Goal: Navigation & Orientation: Find specific page/section

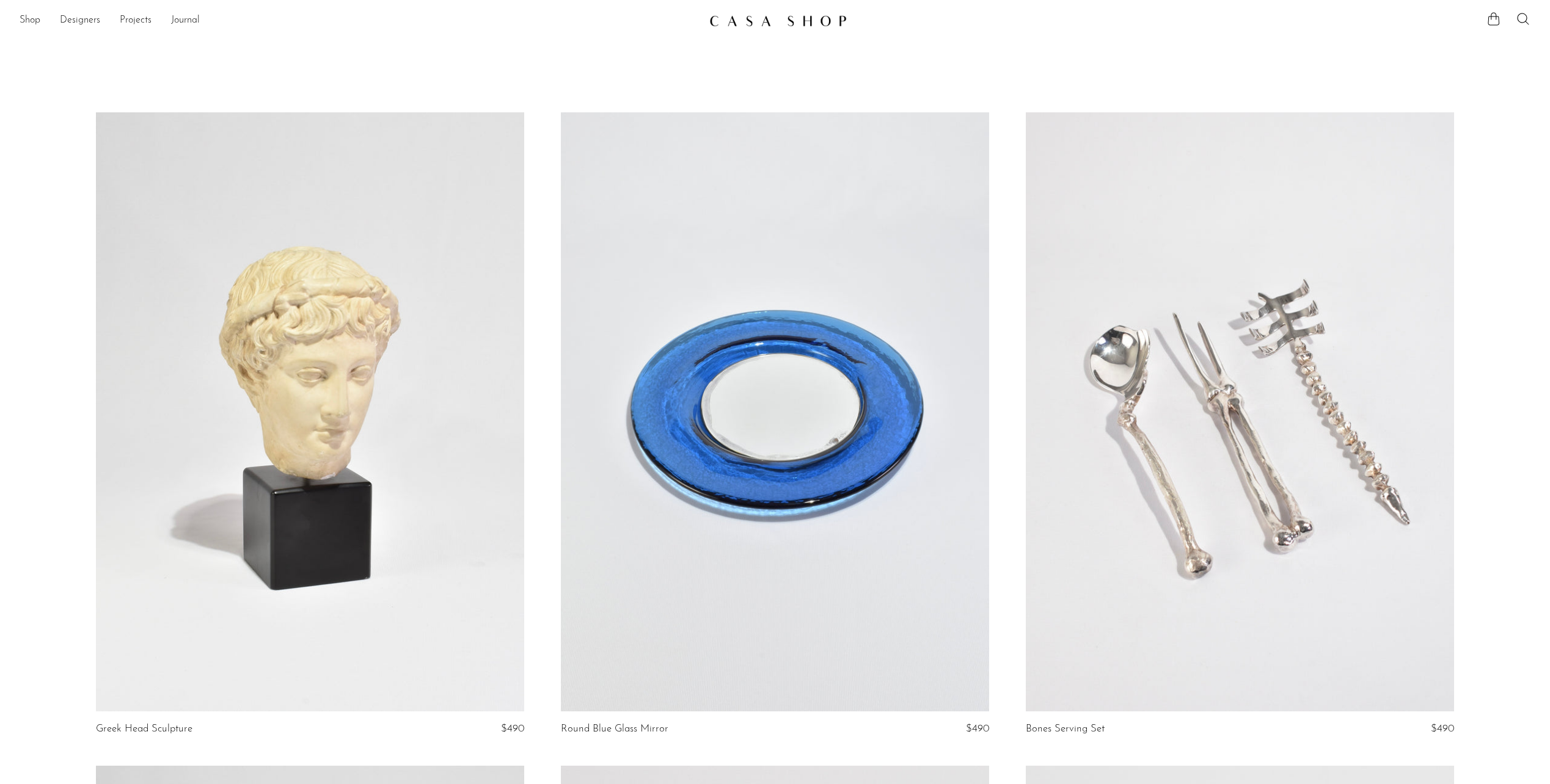
click at [21, 11] on li "Shop Featured New Arrivals Bestsellers Coming Soon Jewelry Jewelry All Earrings…" at bounding box center [30, 21] width 21 height 21
click at [28, 19] on link "Shop" at bounding box center [30, 21] width 21 height 16
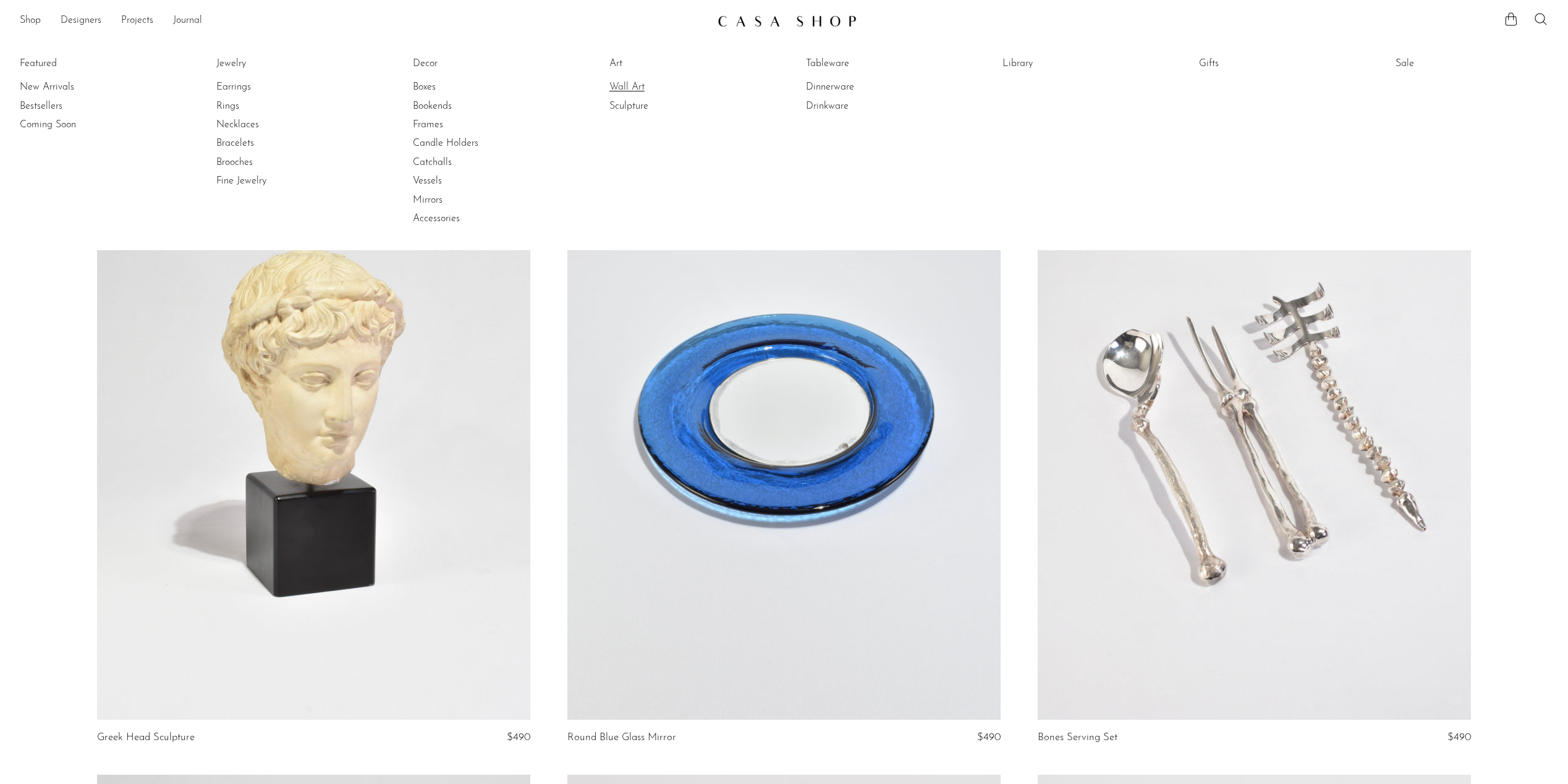
click at [633, 88] on link "Wall Art" at bounding box center [656, 87] width 93 height 14
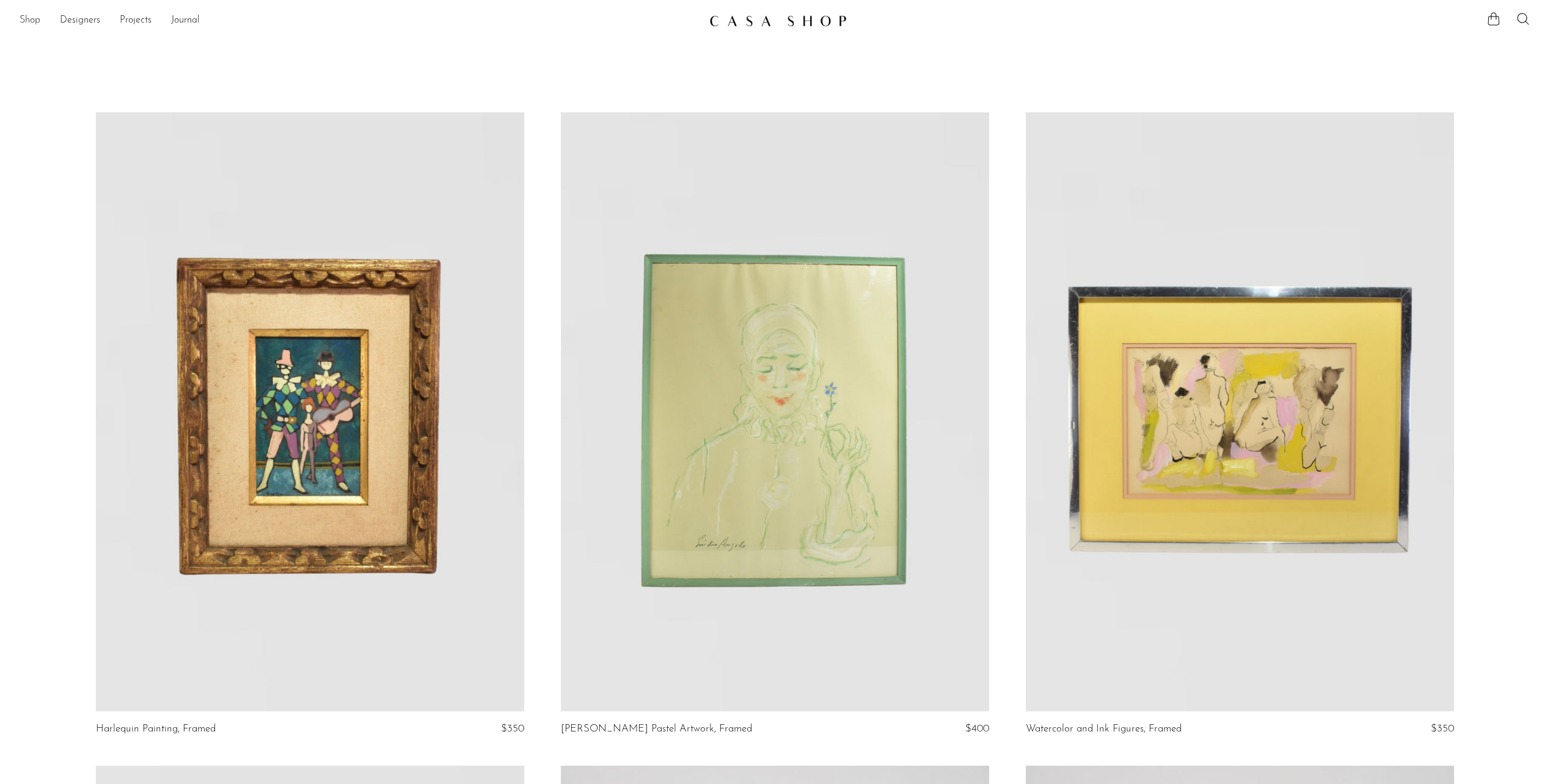
click at [39, 24] on link "Shop" at bounding box center [30, 21] width 21 height 16
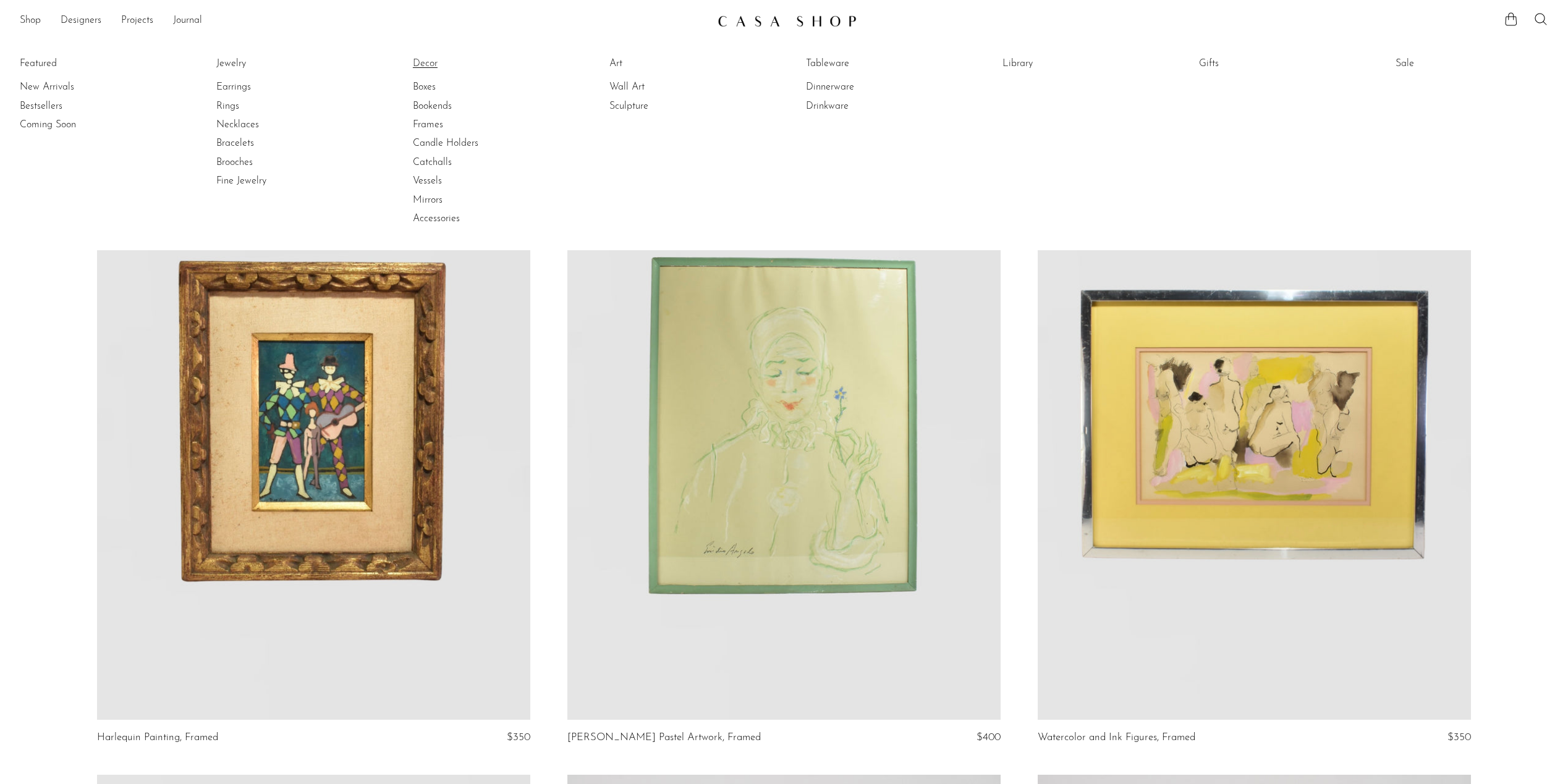
click at [428, 63] on link "Decor" at bounding box center [460, 63] width 93 height 14
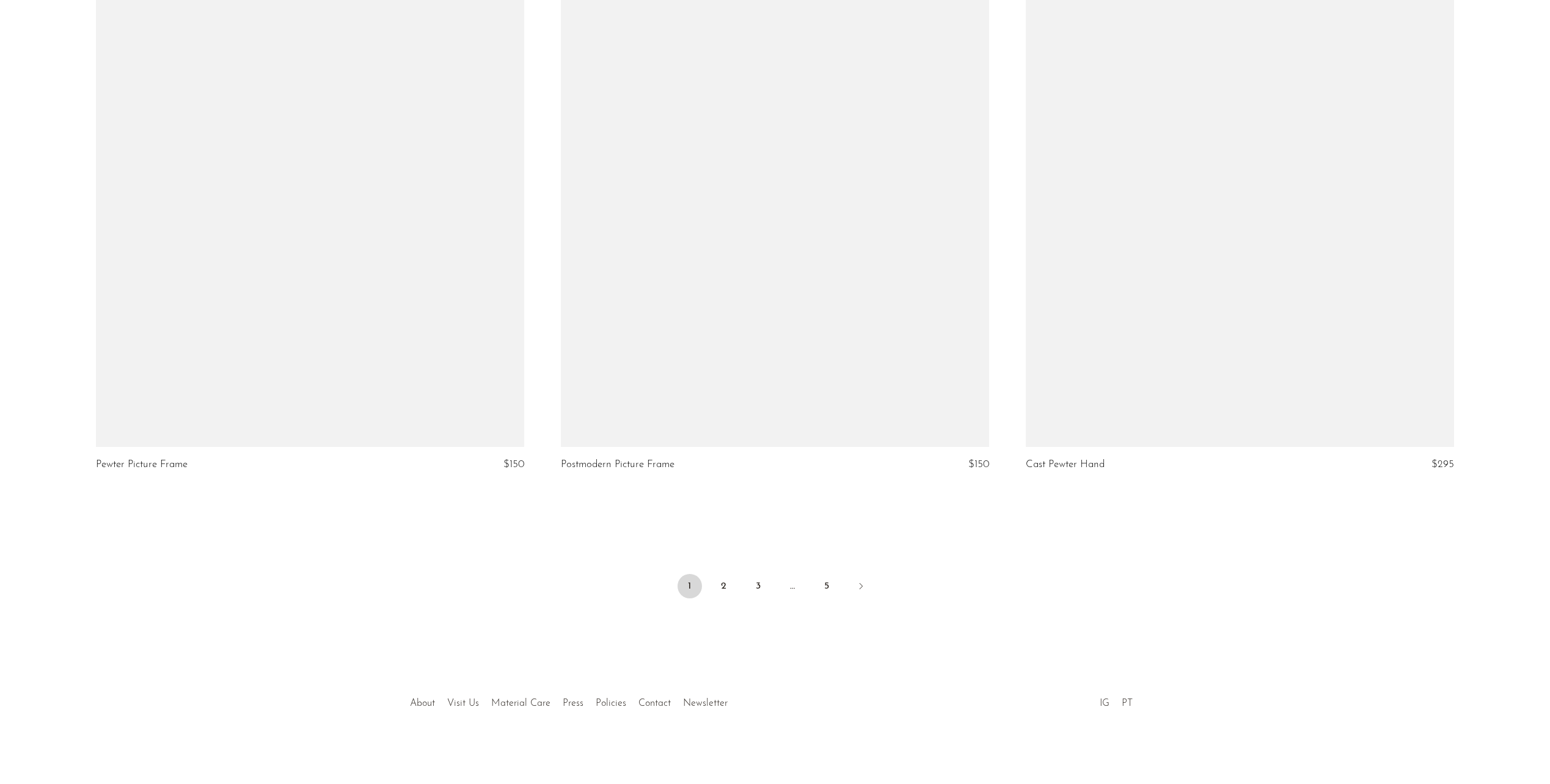
scroll to position [7455, 0]
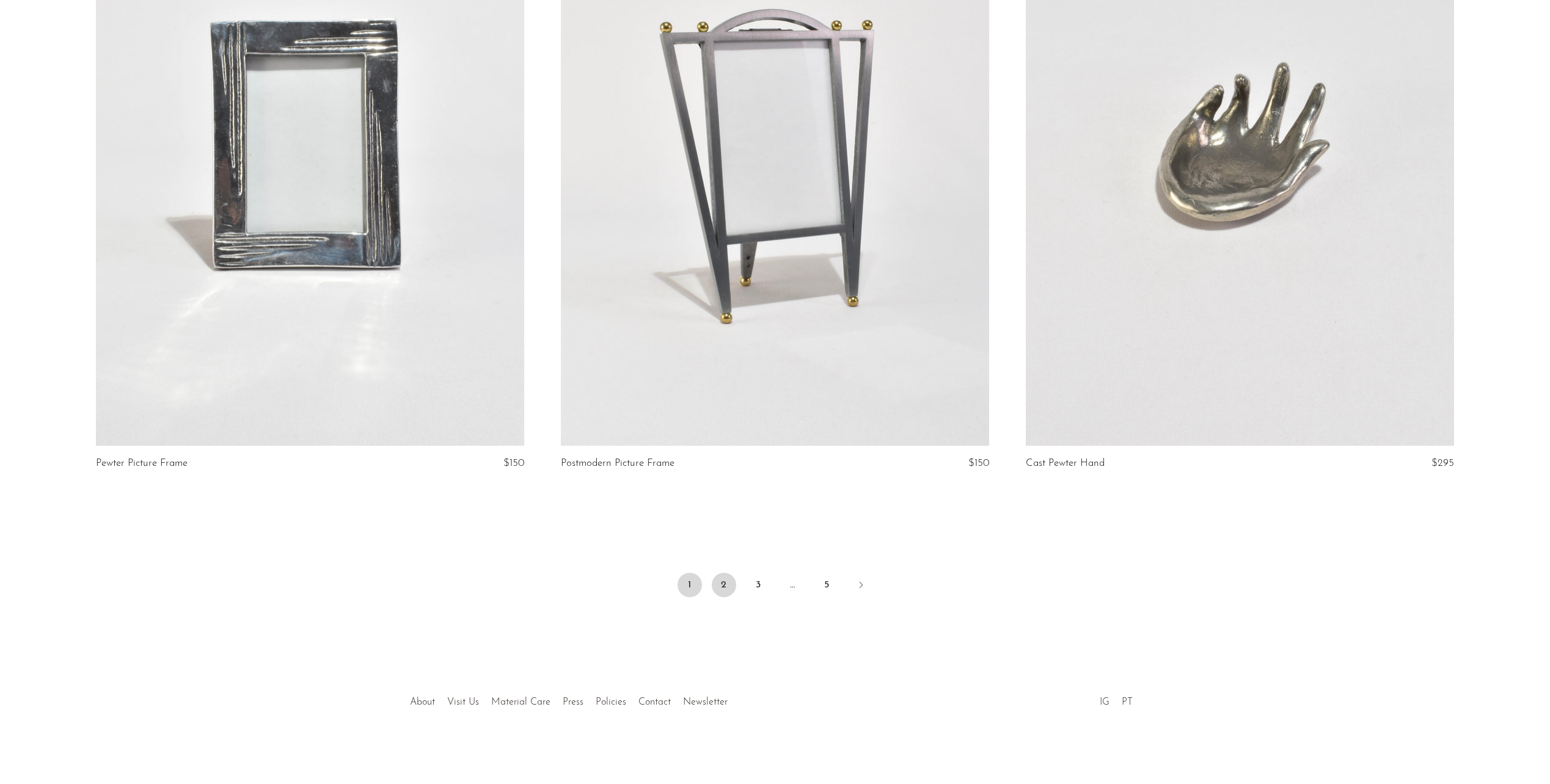
click at [729, 588] on link "2" at bounding box center [724, 585] width 24 height 24
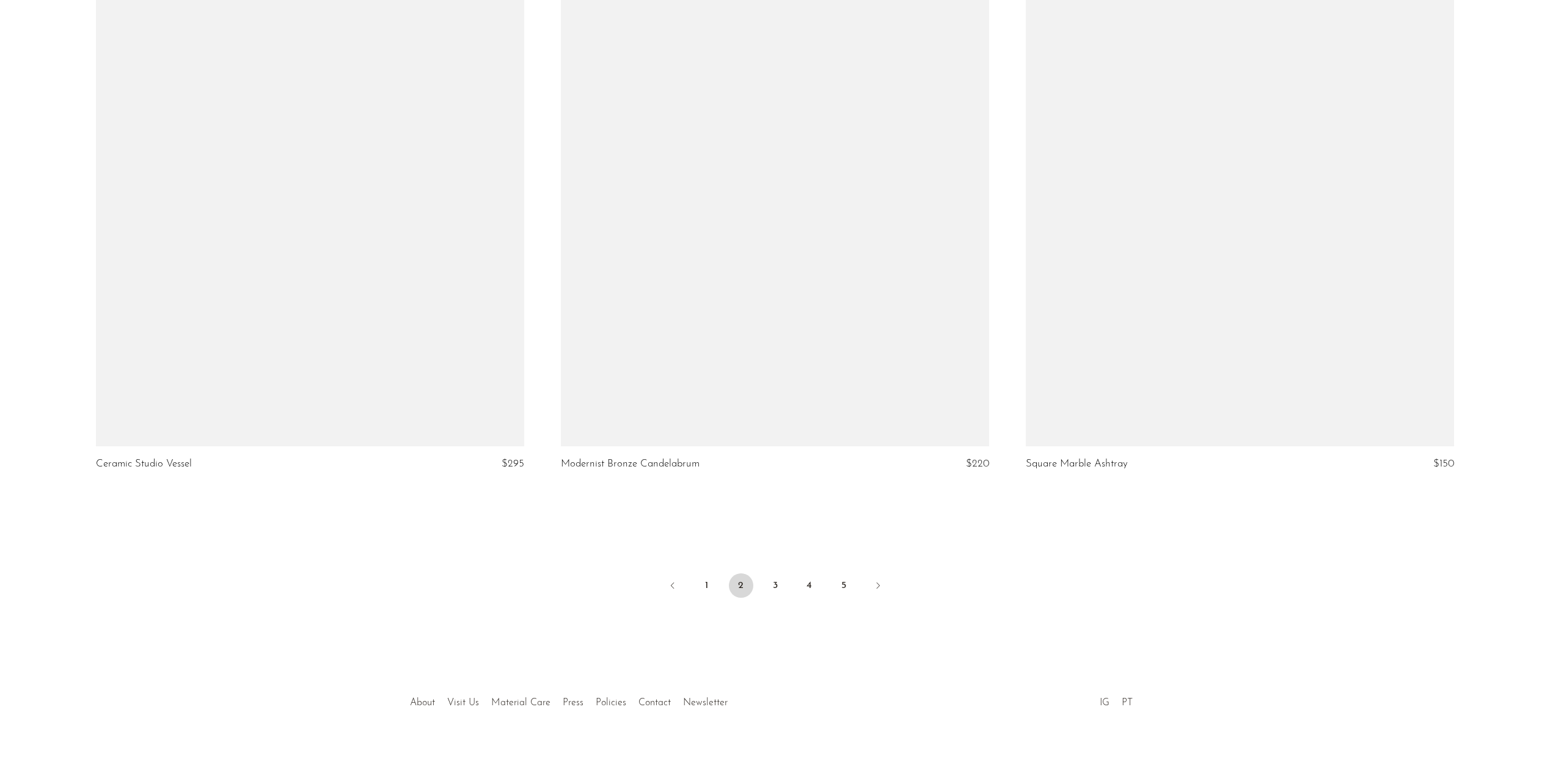
scroll to position [7455, 0]
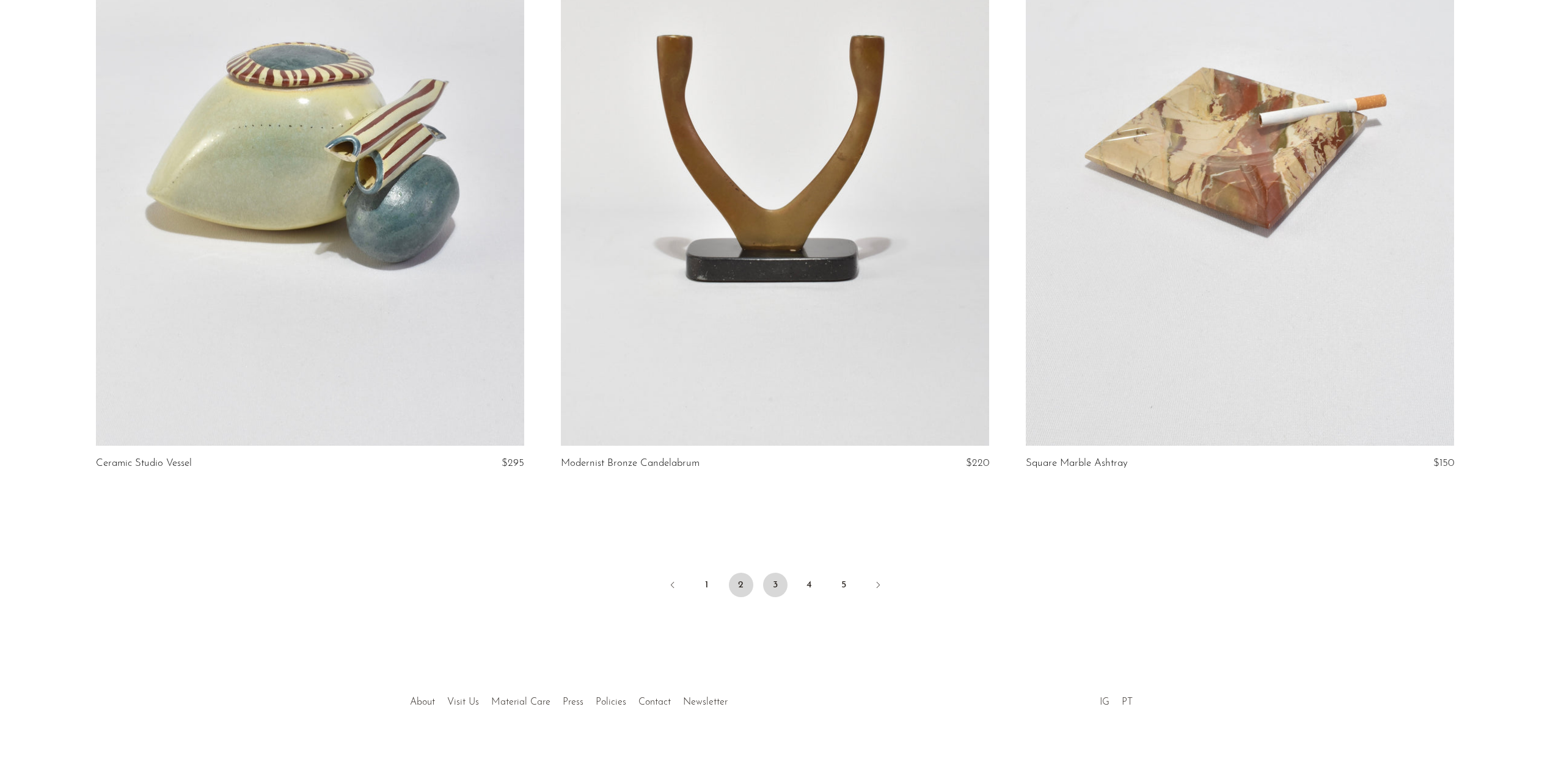
click at [770, 587] on link "3" at bounding box center [776, 585] width 24 height 24
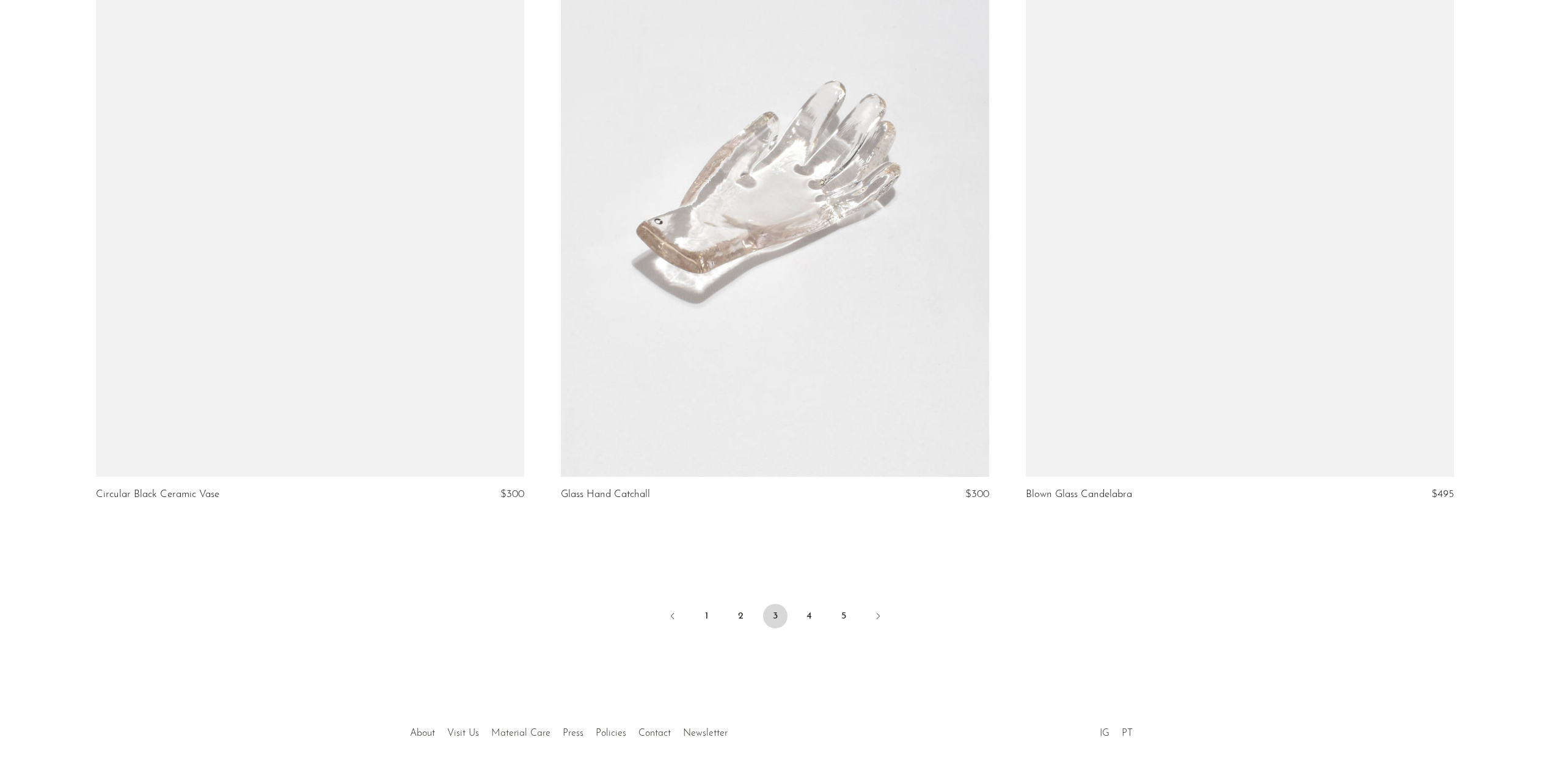
scroll to position [7455, 0]
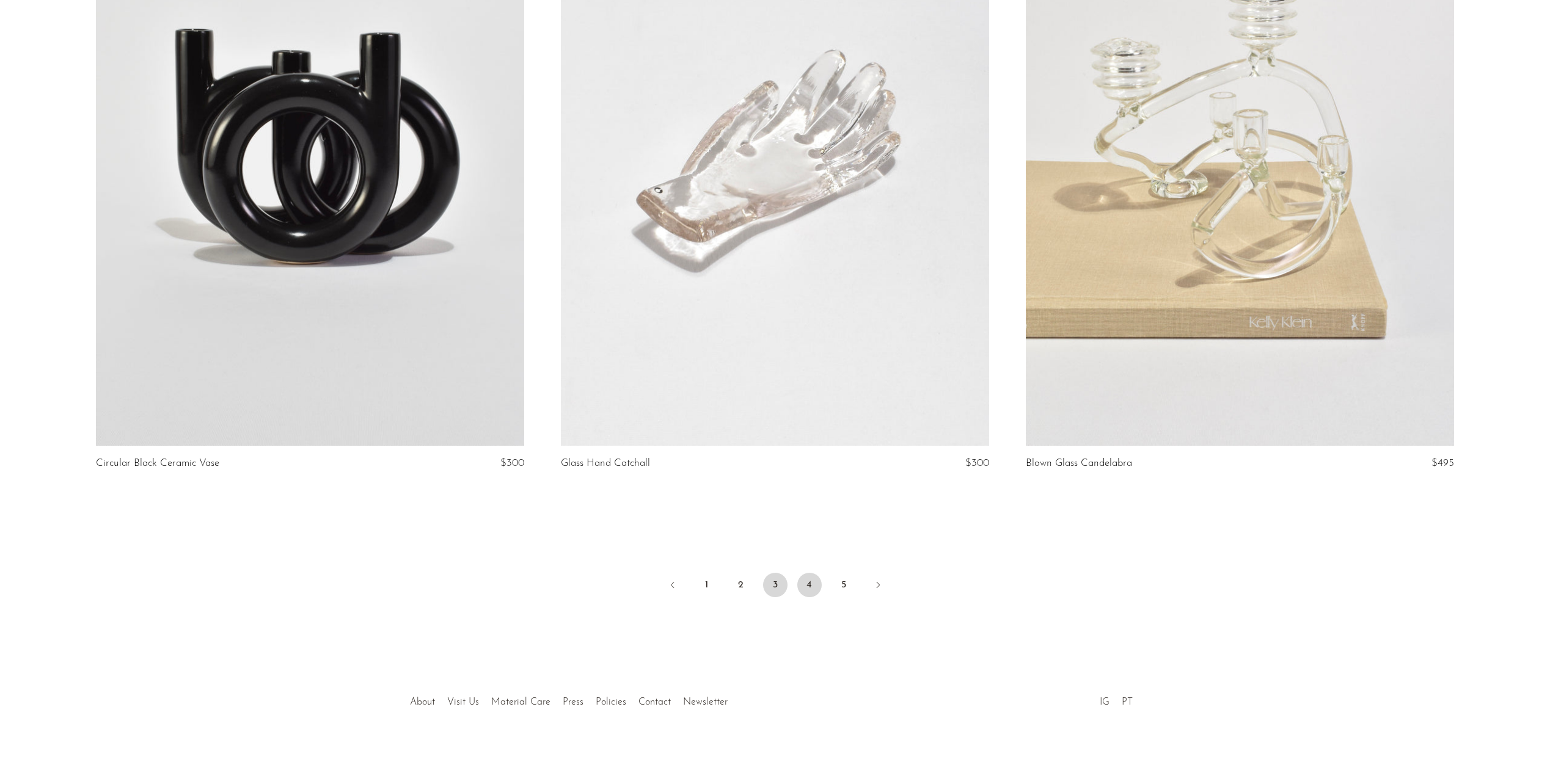
click at [806, 578] on link "4" at bounding box center [809, 585] width 24 height 24
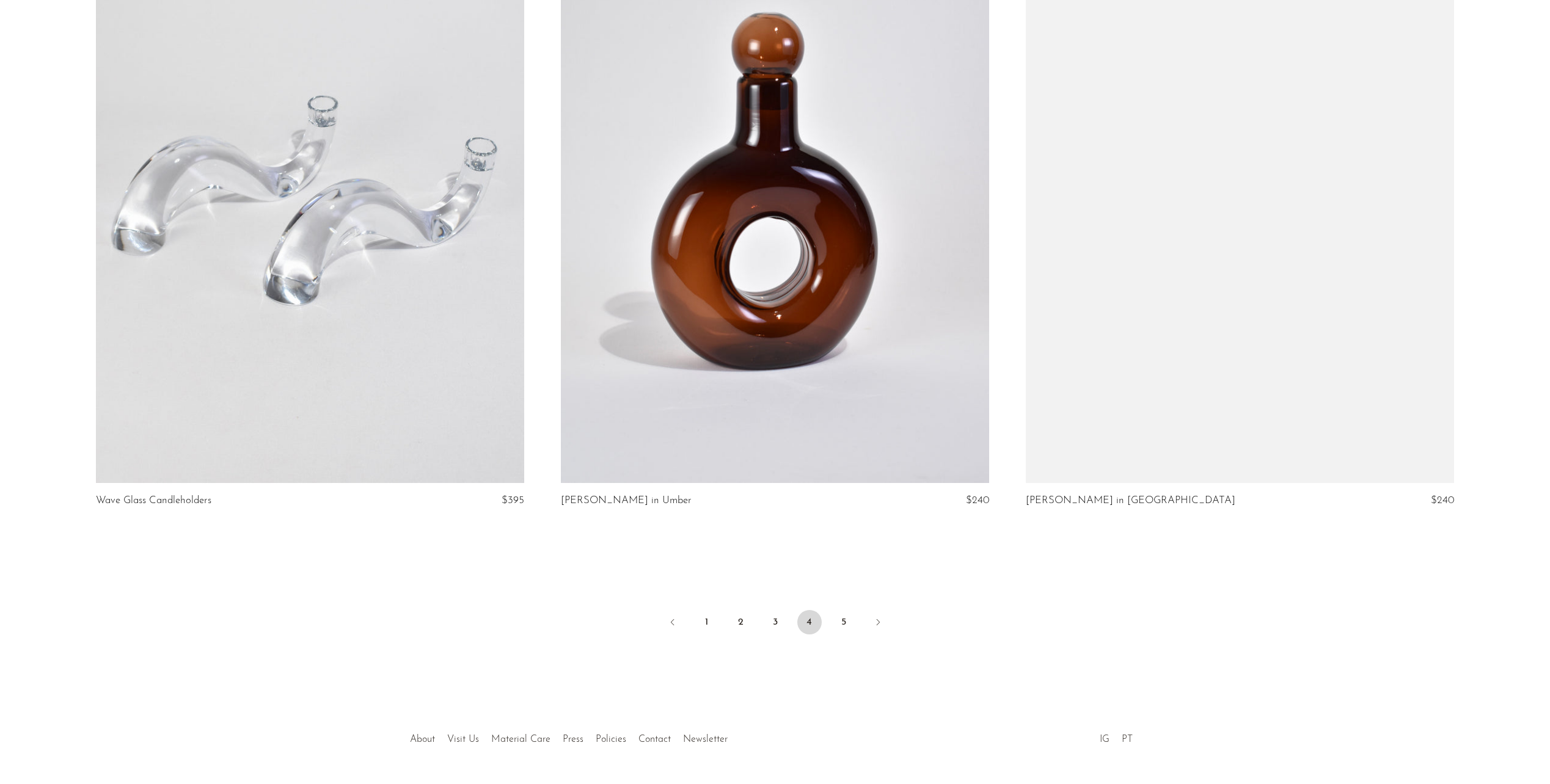
scroll to position [7538, 0]
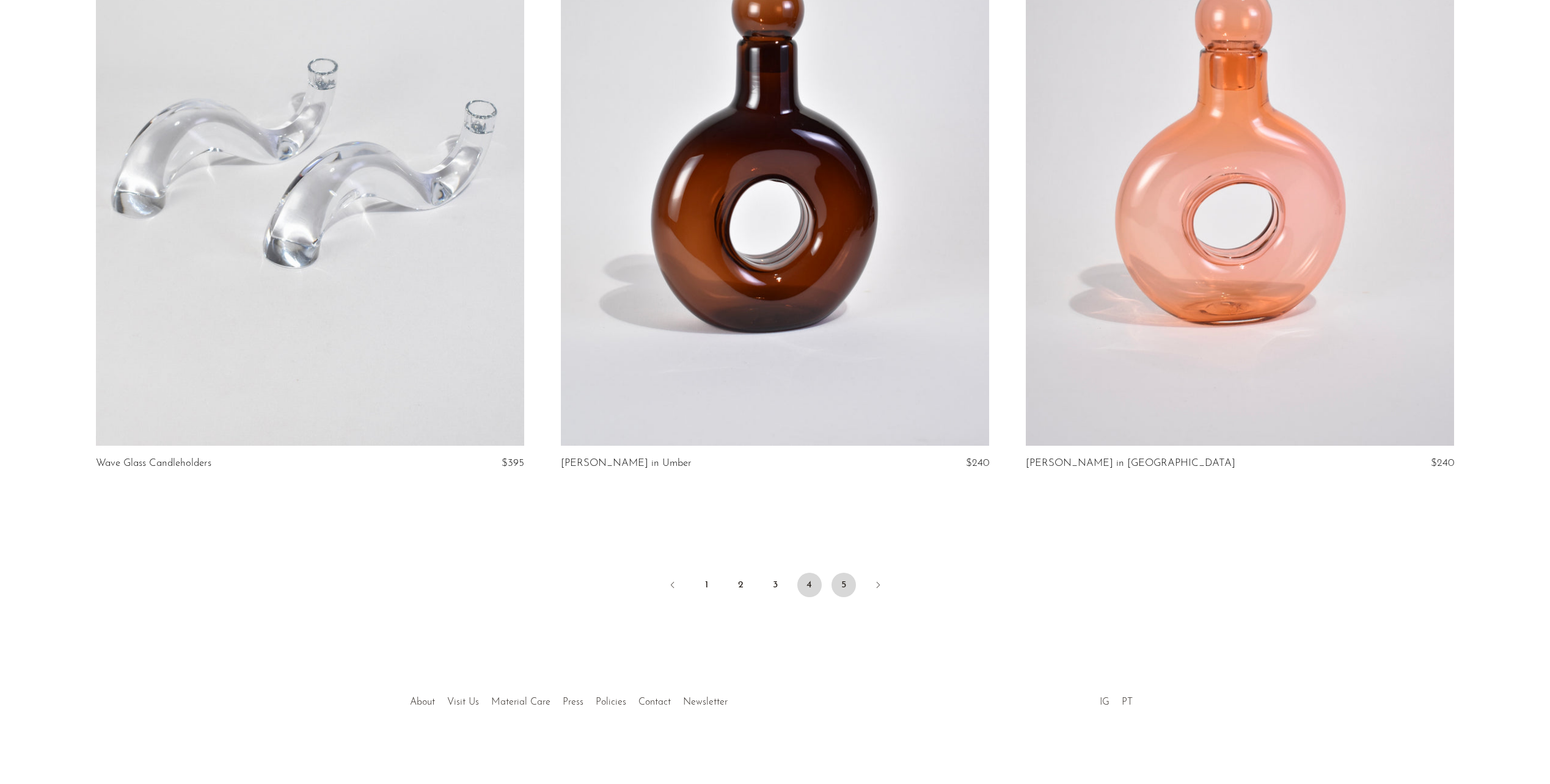
click at [842, 590] on link "5" at bounding box center [844, 585] width 24 height 24
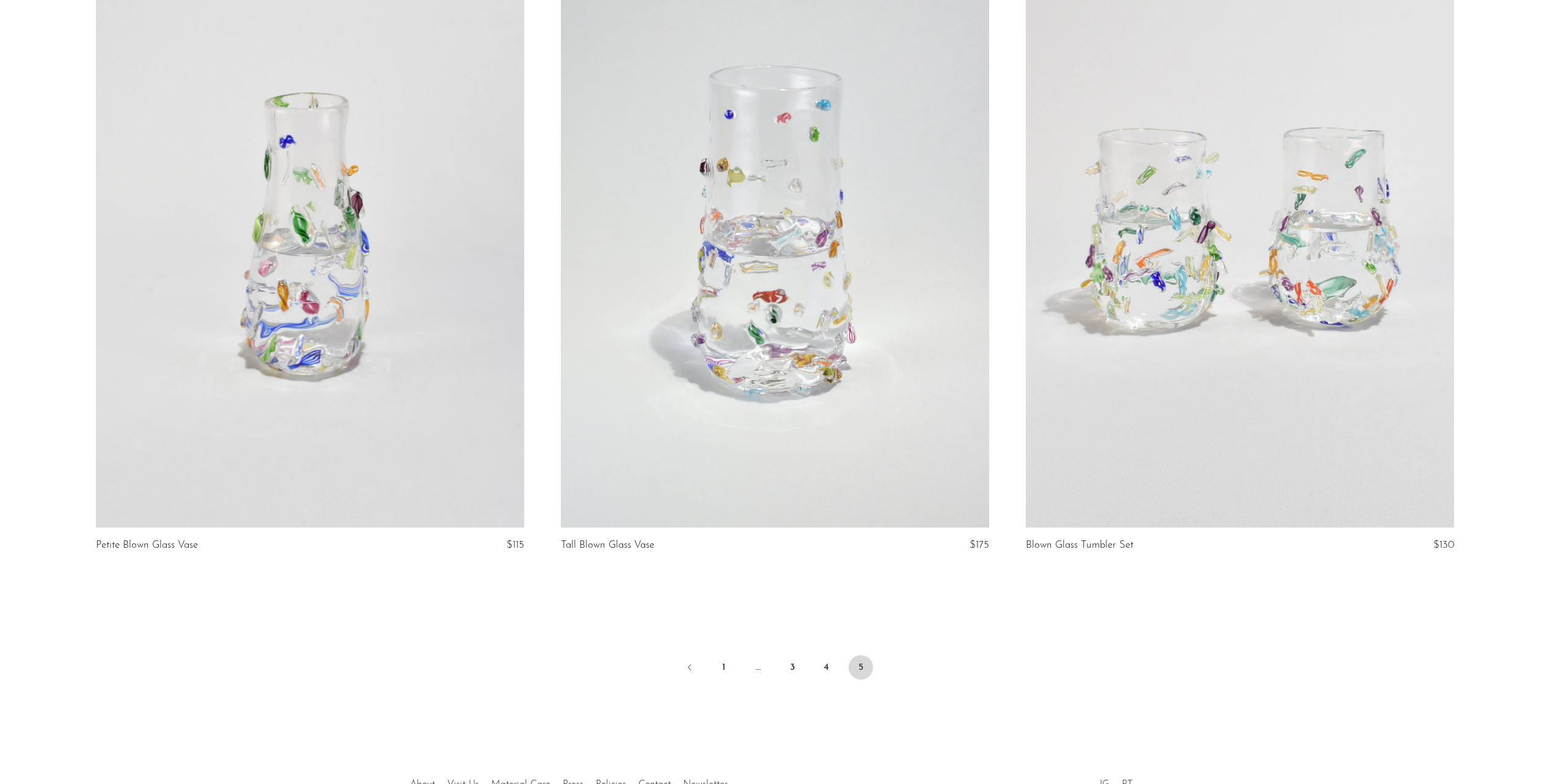
scroll to position [265, 0]
